Goal: Task Accomplishment & Management: Complete application form

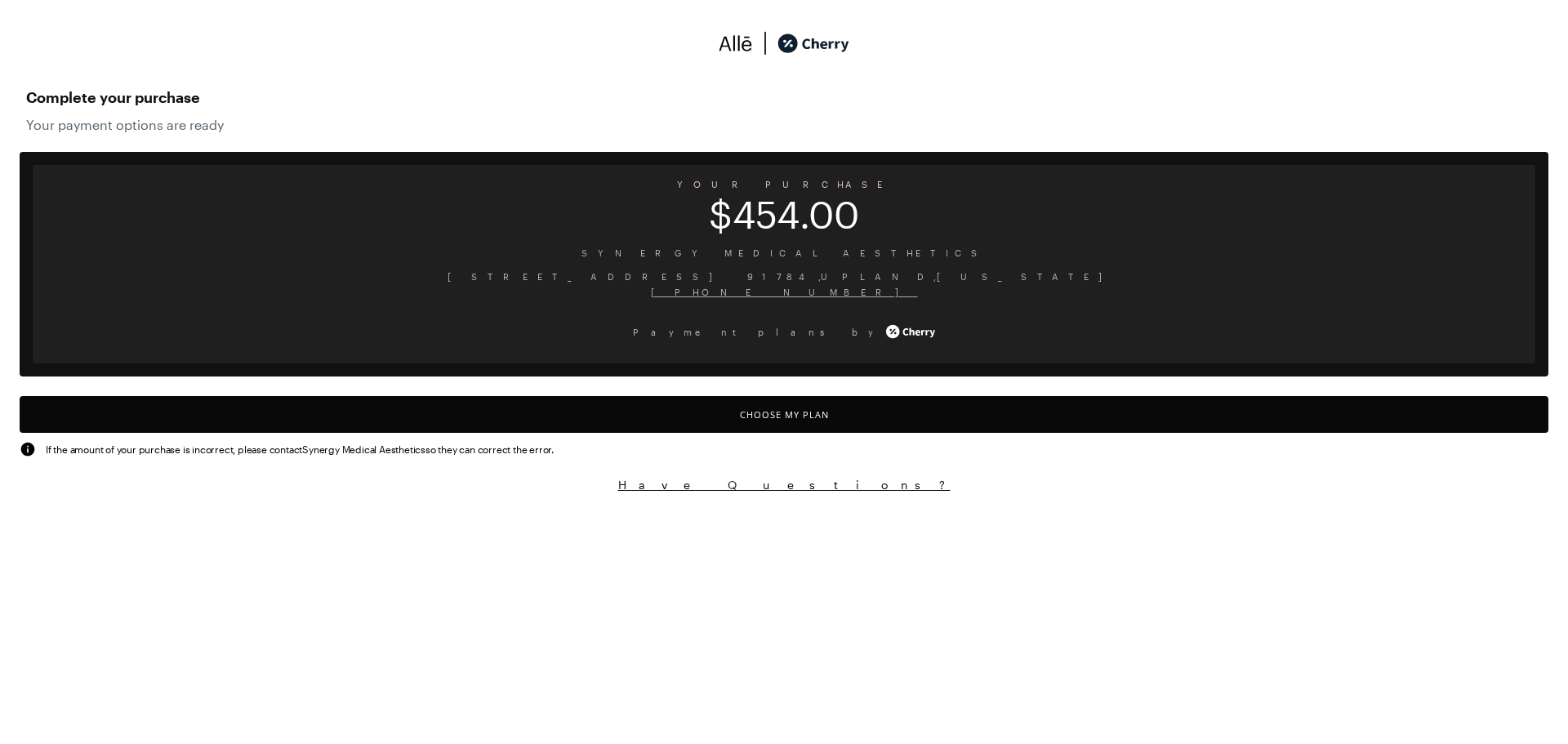
click at [799, 400] on button "Choose My Plan" at bounding box center [784, 414] width 1529 height 37
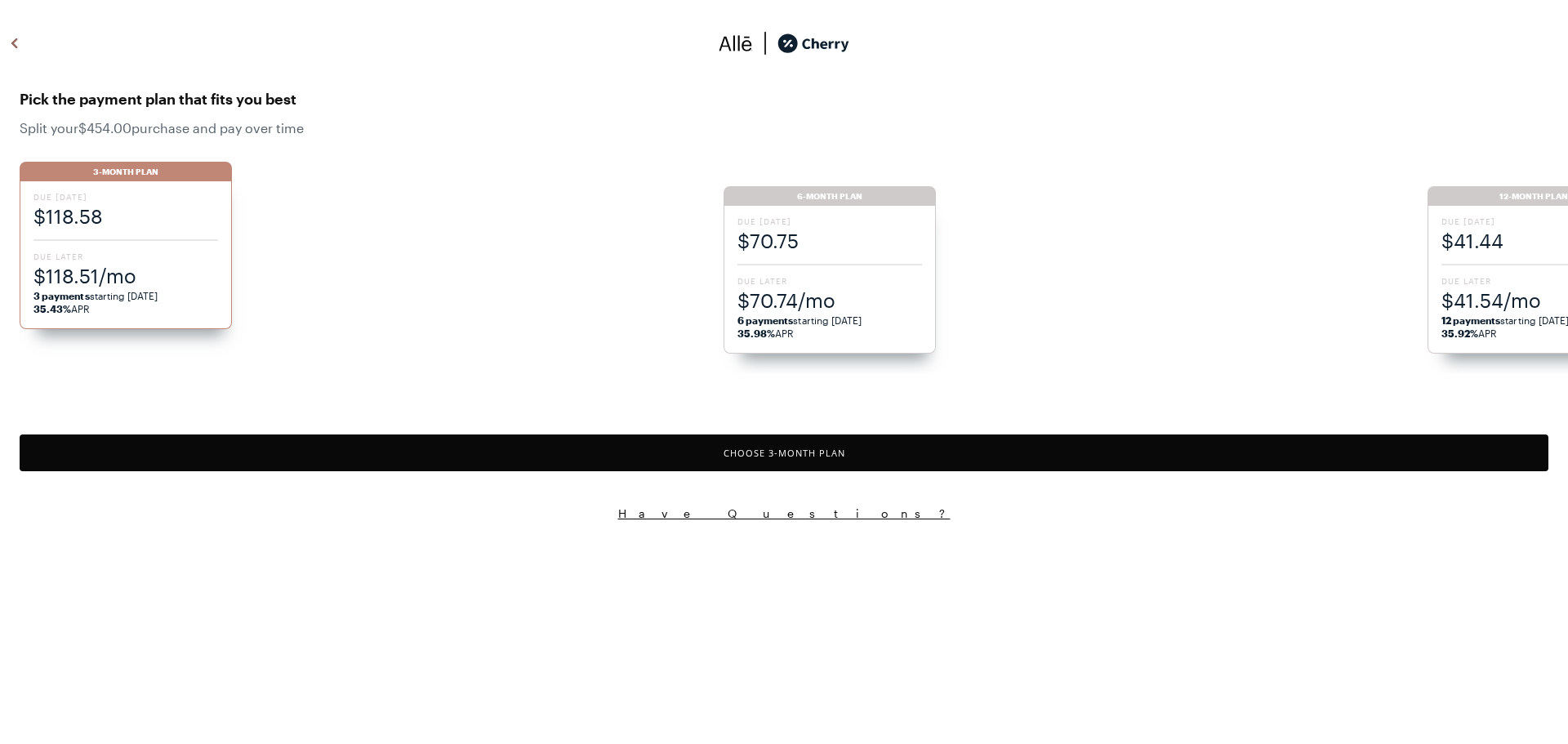
click at [1528, 241] on span "$41.44" at bounding box center [1533, 240] width 185 height 27
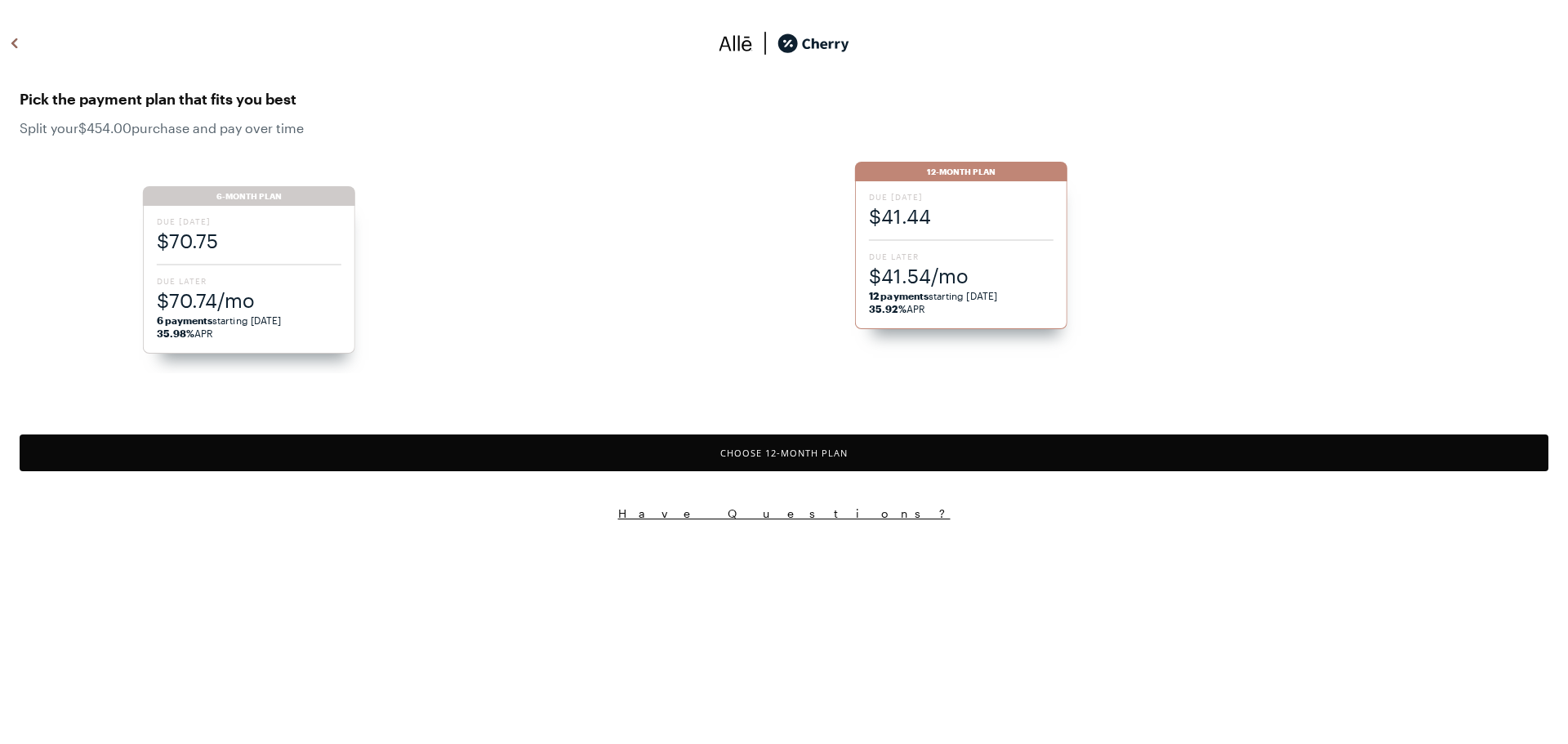
click at [971, 447] on button "Choose 12 -Month Plan" at bounding box center [784, 453] width 1529 height 37
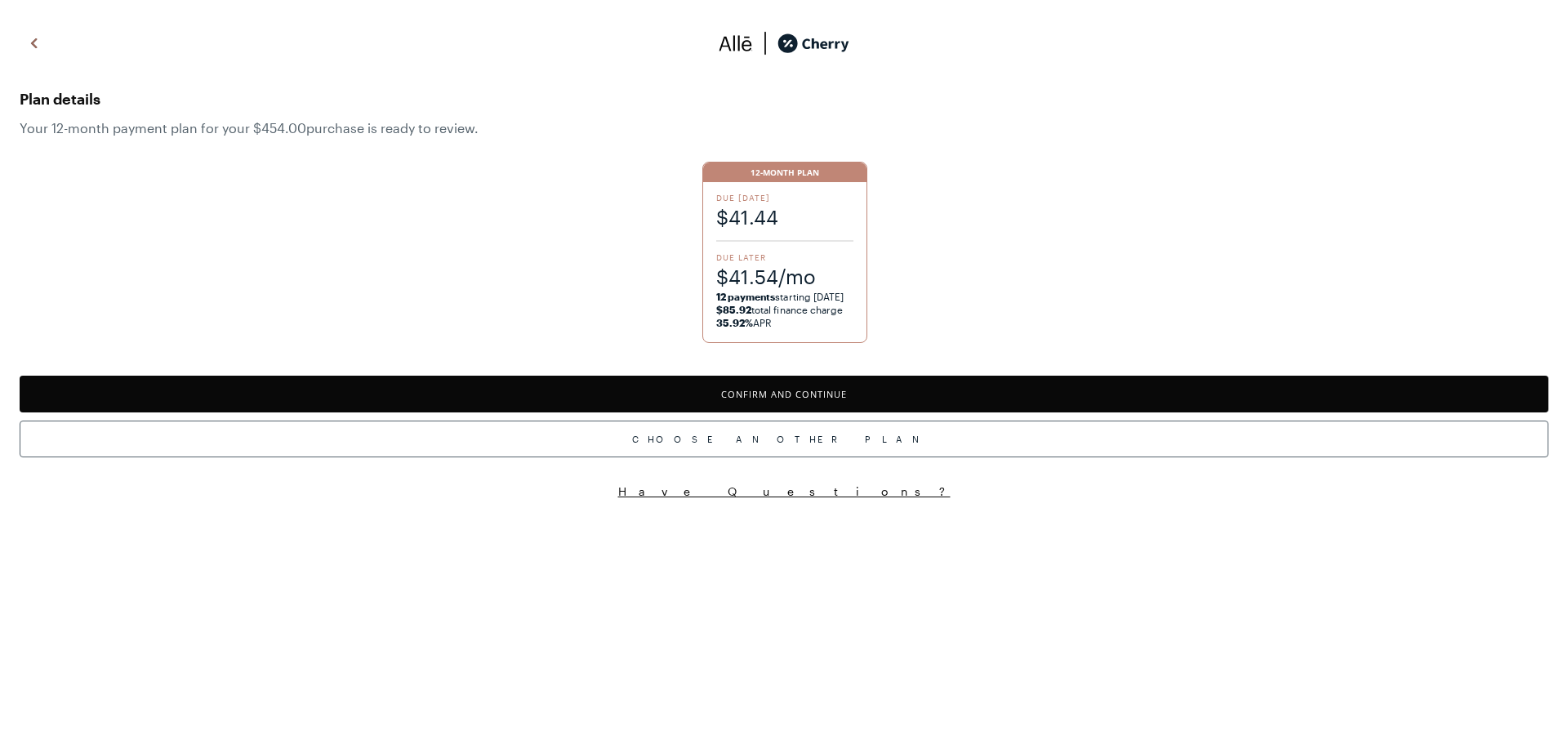
click at [829, 399] on button "Confirm and Continue" at bounding box center [784, 394] width 1529 height 37
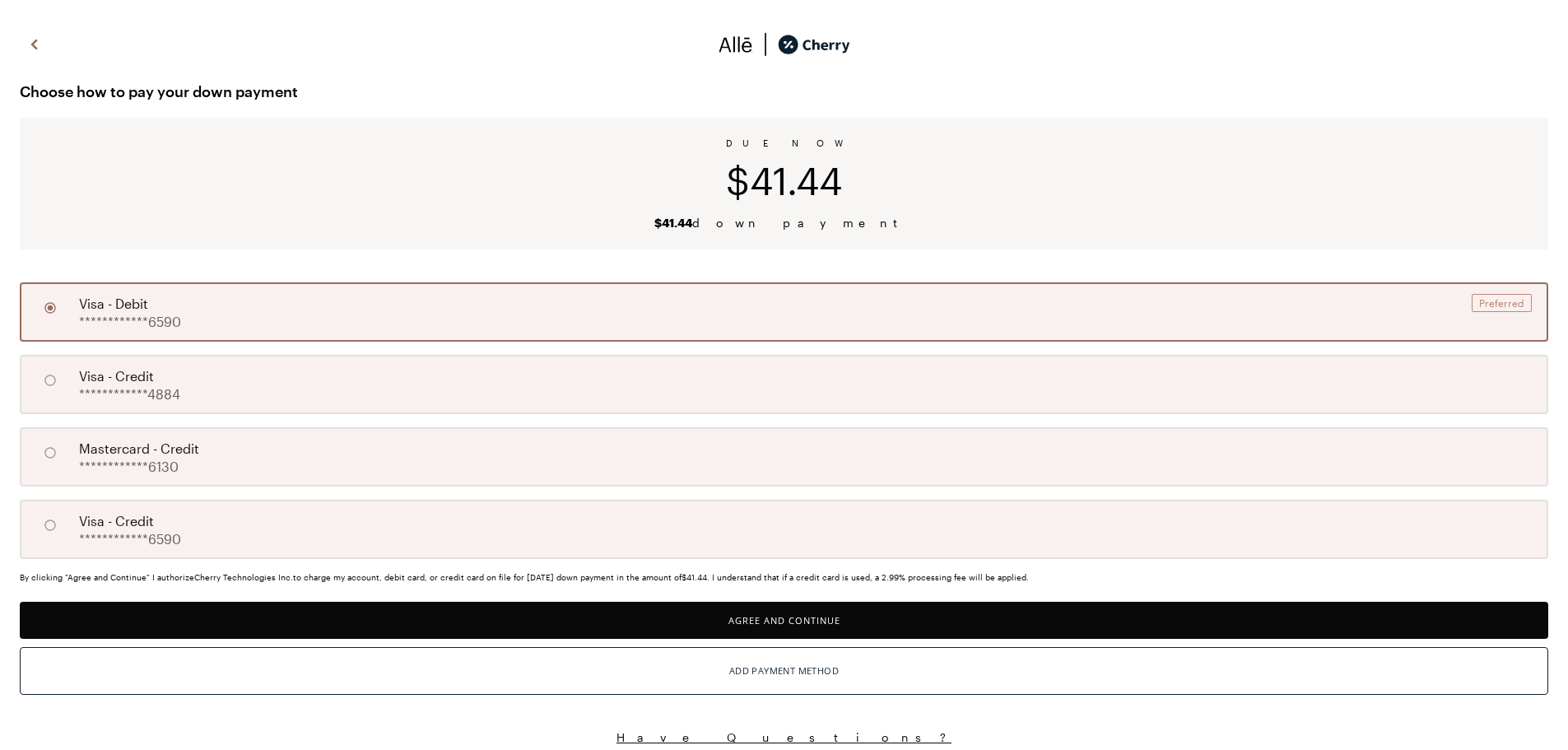
click at [886, 622] on button "Agree and Continue" at bounding box center [783, 620] width 1528 height 37
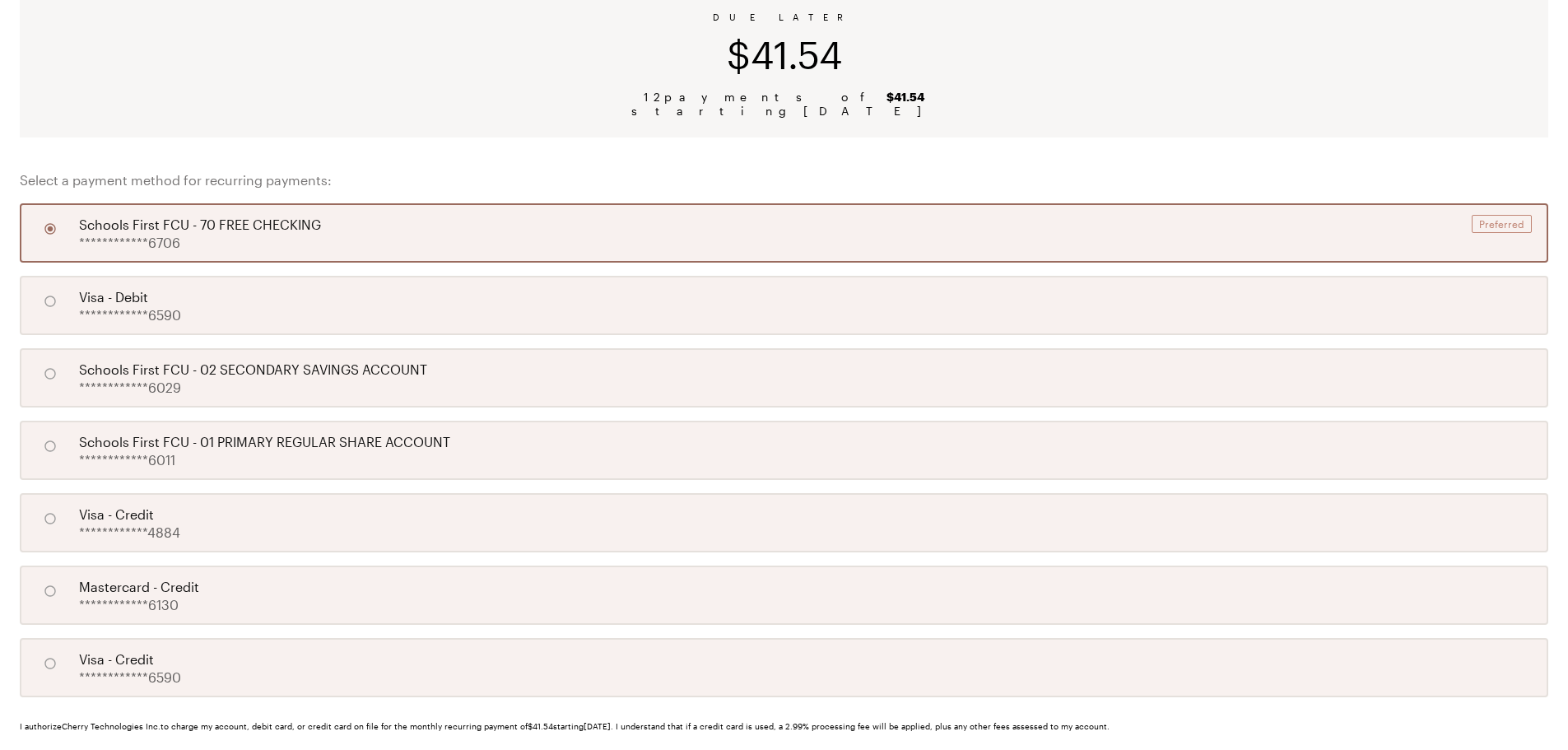
scroll to position [288, 0]
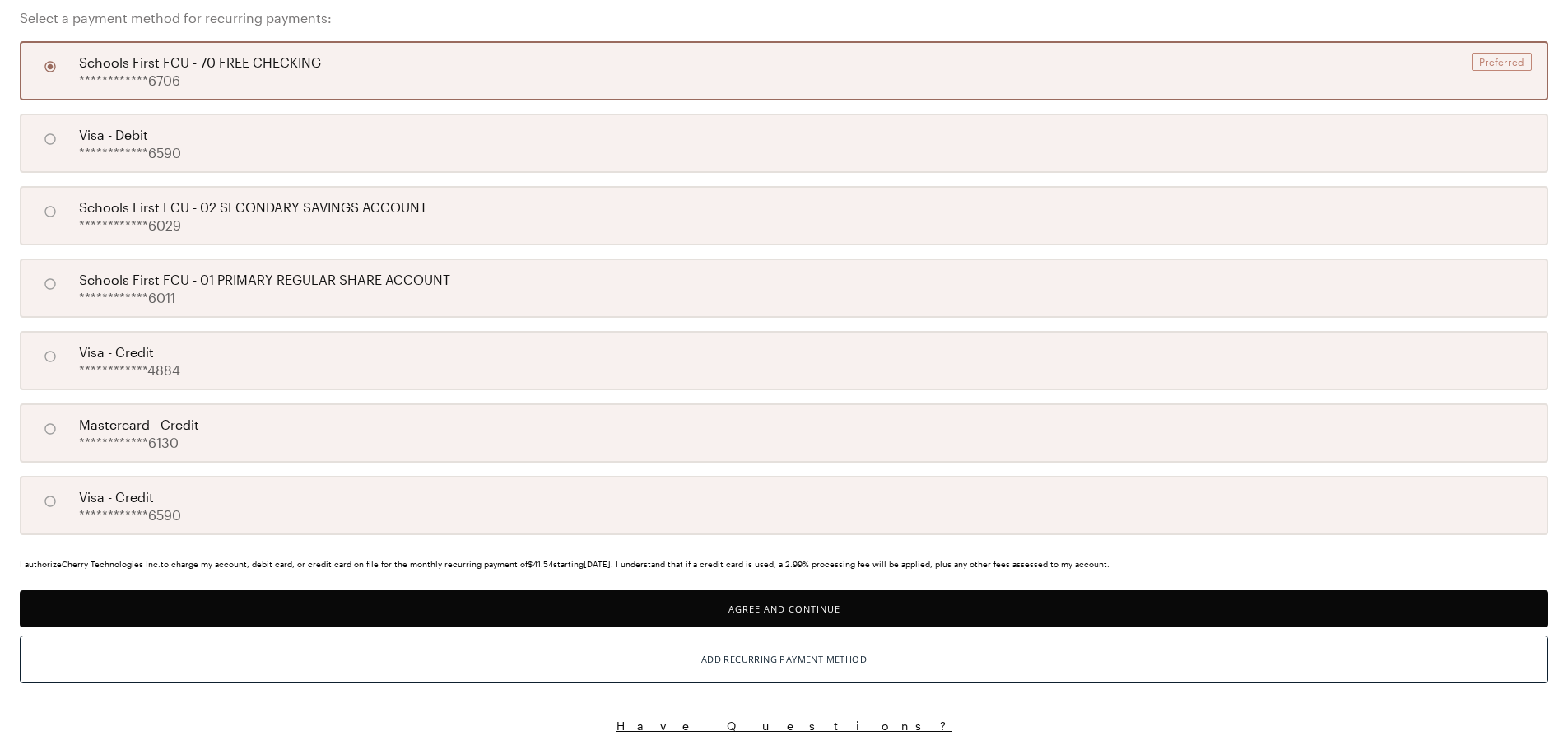
click at [852, 599] on button "Agree and Continue" at bounding box center [783, 609] width 1528 height 37
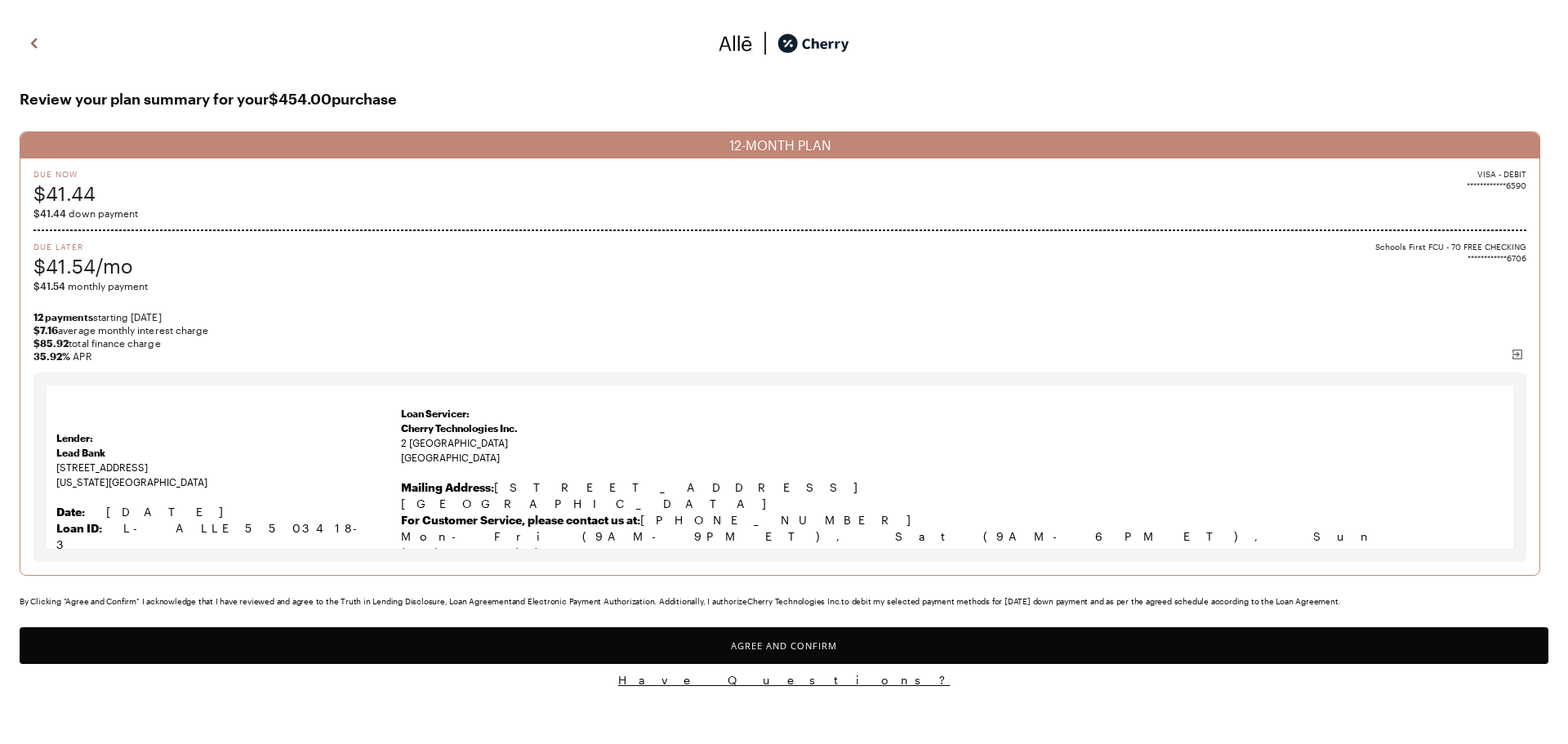
click at [792, 650] on button "Agree and Confirm" at bounding box center [784, 645] width 1529 height 37
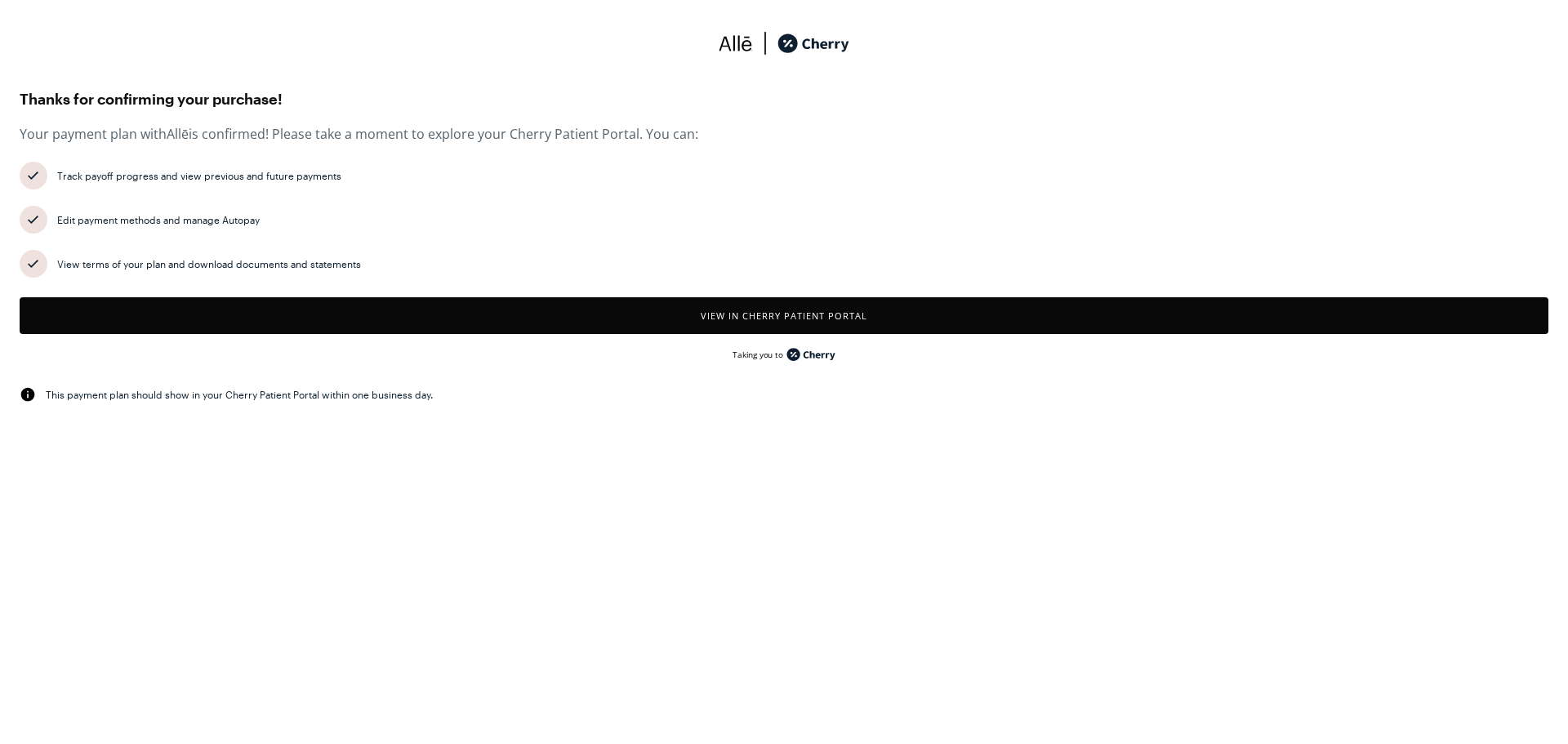
click at [854, 316] on button "View in Cherry patient portal" at bounding box center [784, 315] width 1529 height 37
